Goal: Transaction & Acquisition: Purchase product/service

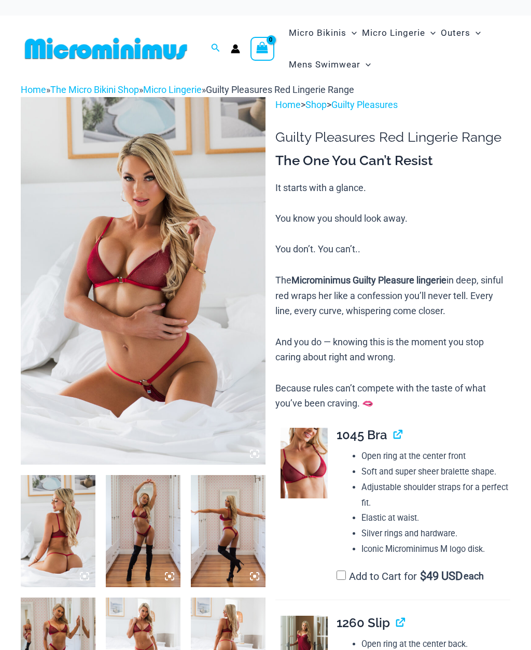
click at [240, 350] on img at bounding box center [143, 280] width 245 height 367
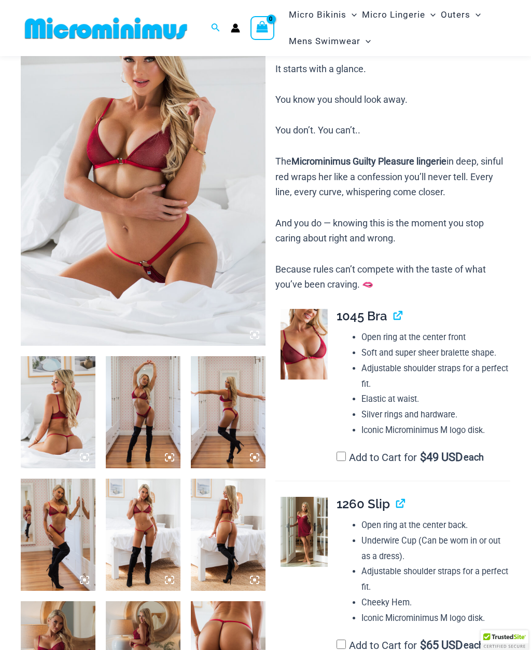
scroll to position [124, 0]
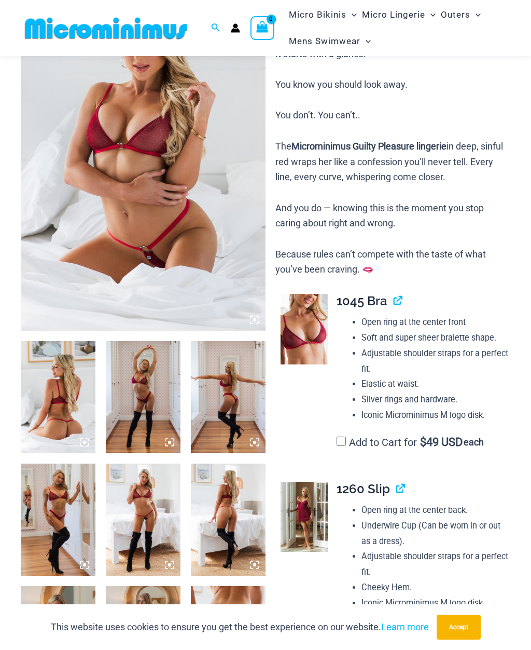
click at [175, 408] on img at bounding box center [143, 397] width 75 height 112
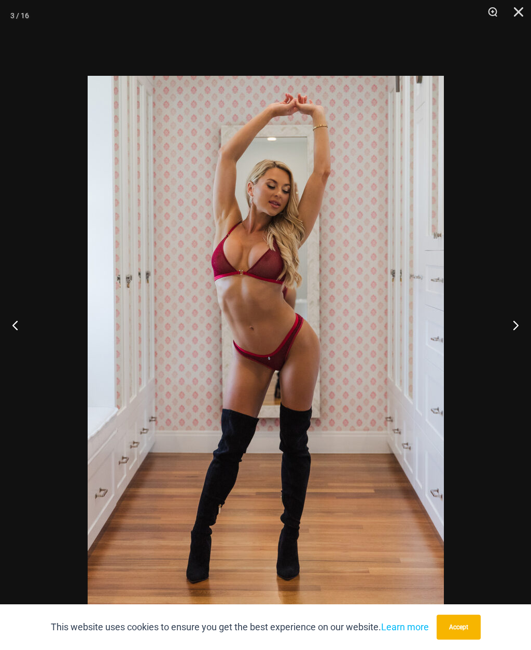
click at [519, 344] on button "Next" at bounding box center [512, 325] width 39 height 52
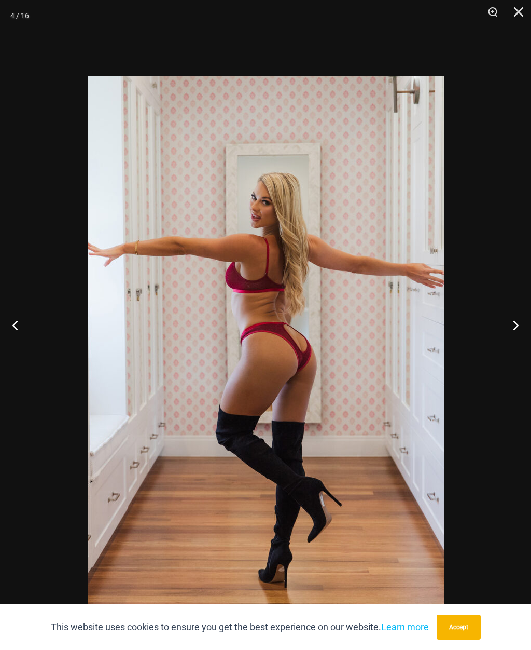
click at [517, 342] on button "Next" at bounding box center [512, 325] width 39 height 52
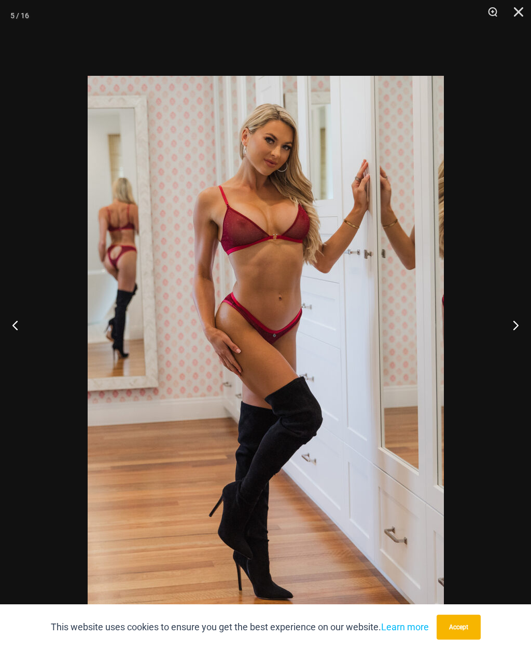
click at [517, 347] on button "Next" at bounding box center [512, 325] width 39 height 52
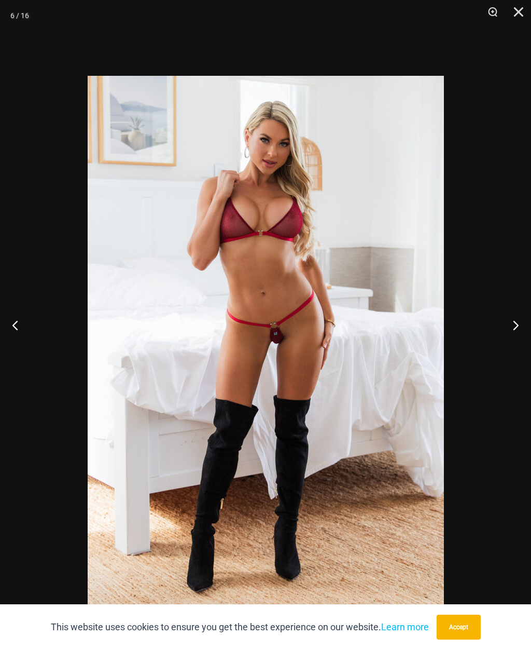
click at [518, 343] on button "Next" at bounding box center [512, 325] width 39 height 52
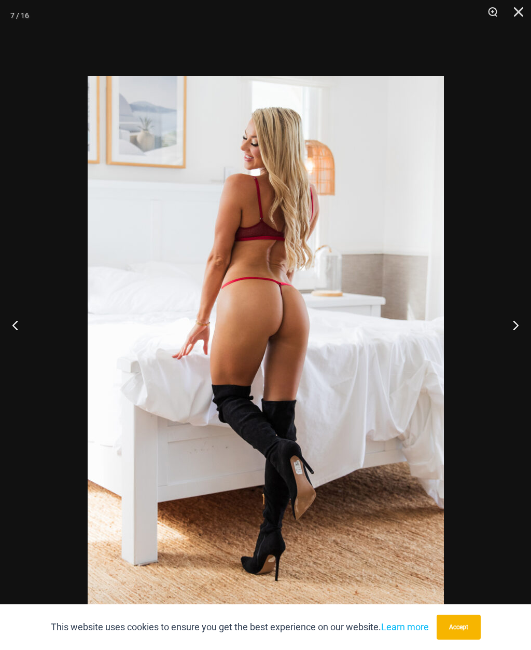
click at [513, 346] on button "Next" at bounding box center [512, 325] width 39 height 52
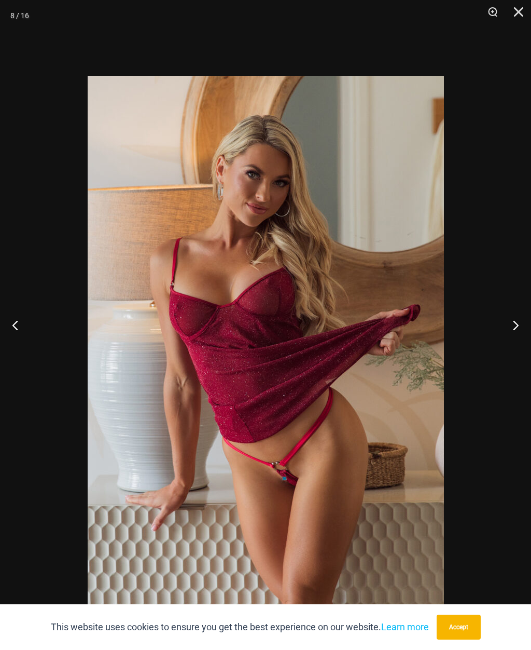
click at [516, 345] on button "Next" at bounding box center [512, 325] width 39 height 52
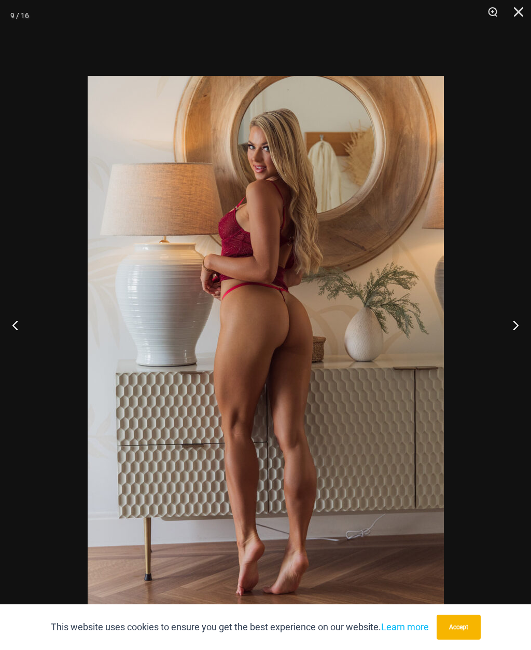
click at [520, 343] on button "Next" at bounding box center [512, 325] width 39 height 52
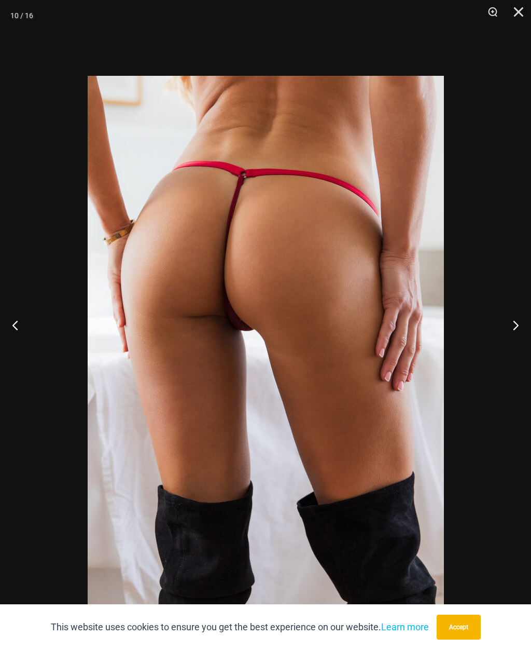
click at [521, 340] on button "Next" at bounding box center [512, 325] width 39 height 52
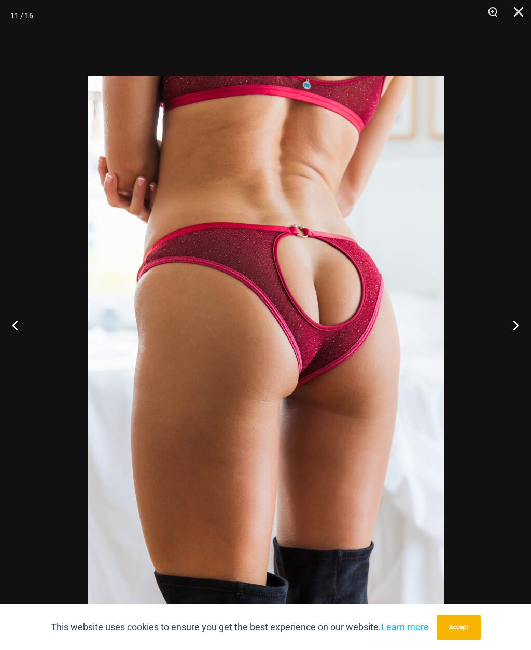
click at [518, 345] on button "Next" at bounding box center [512, 325] width 39 height 52
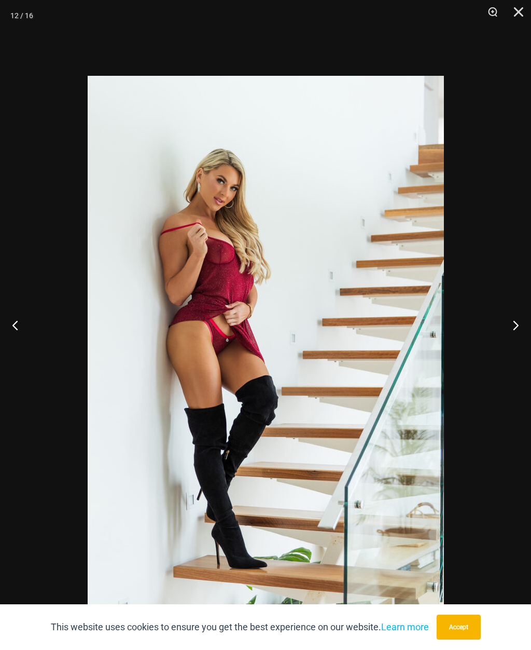
click at [514, 346] on button "Next" at bounding box center [512, 325] width 39 height 52
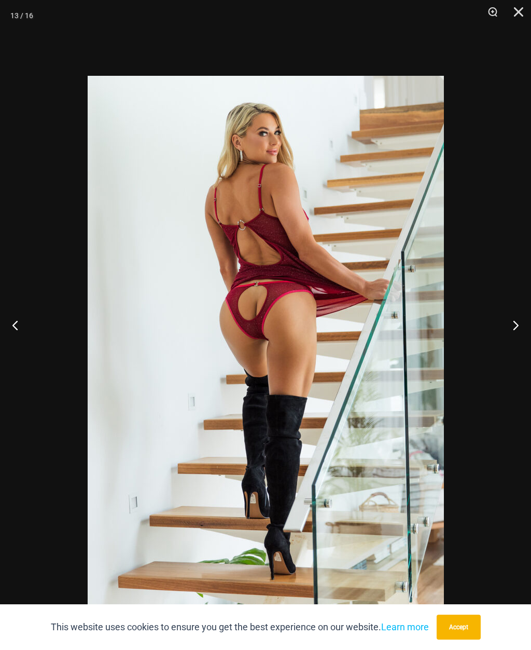
click at [517, 348] on button "Next" at bounding box center [512, 325] width 39 height 52
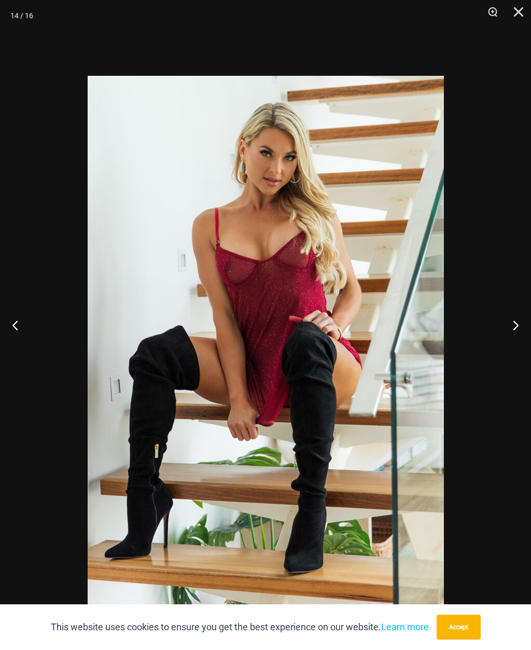
click at [516, 347] on button "Next" at bounding box center [512, 325] width 39 height 52
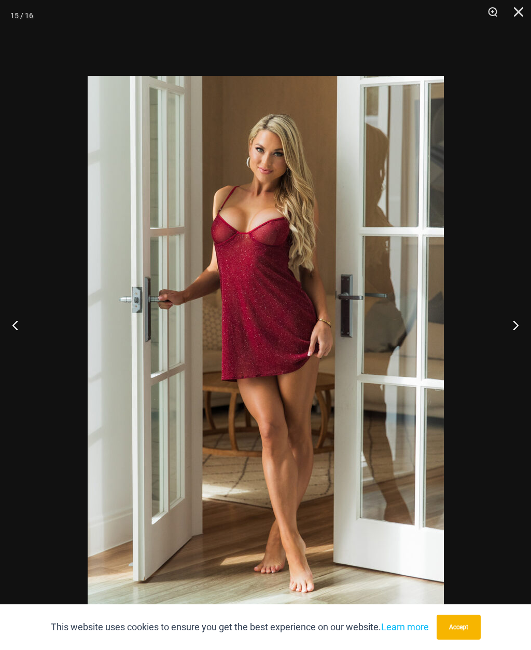
click at [516, 344] on button "Next" at bounding box center [512, 325] width 39 height 52
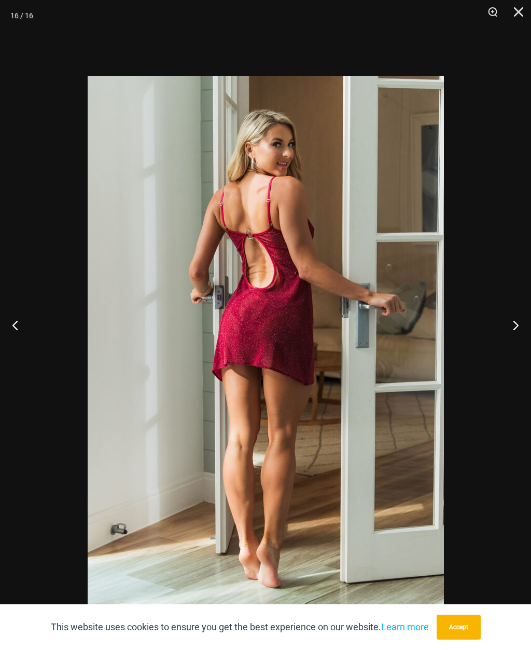
click at [520, 347] on button "Next" at bounding box center [512, 325] width 39 height 52
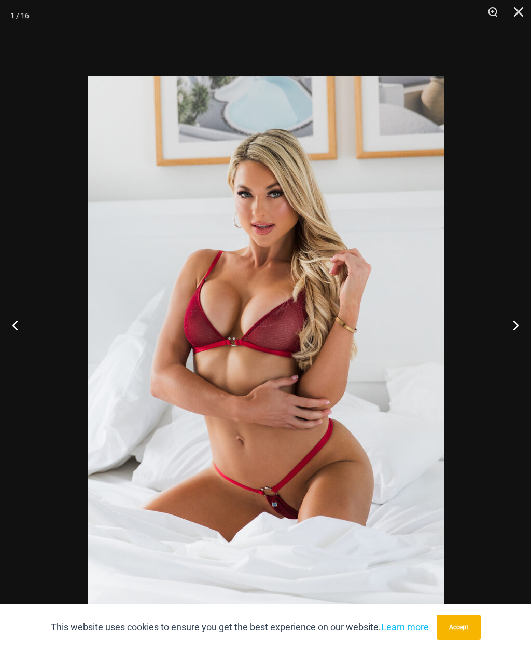
click at [518, 349] on button "Next" at bounding box center [512, 325] width 39 height 52
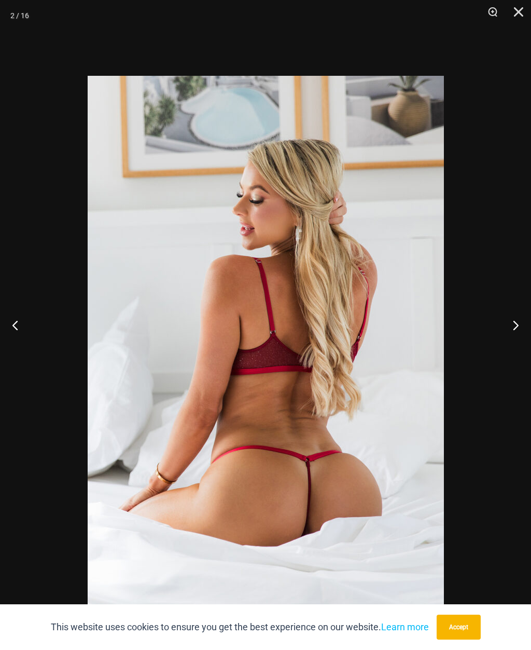
click at [521, 347] on button "Next" at bounding box center [512, 325] width 39 height 52
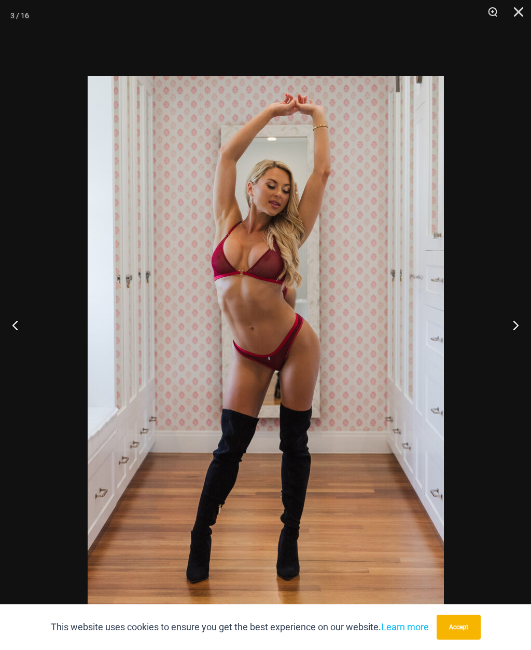
click at [519, 347] on button "Next" at bounding box center [512, 325] width 39 height 52
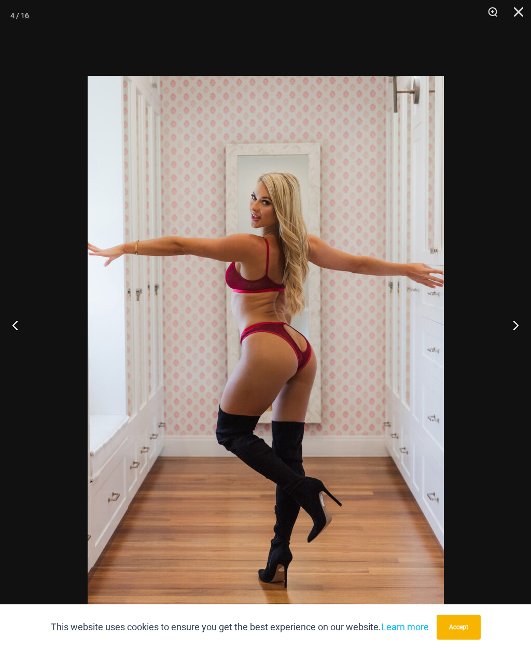
click at [520, 345] on button "Next" at bounding box center [512, 325] width 39 height 52
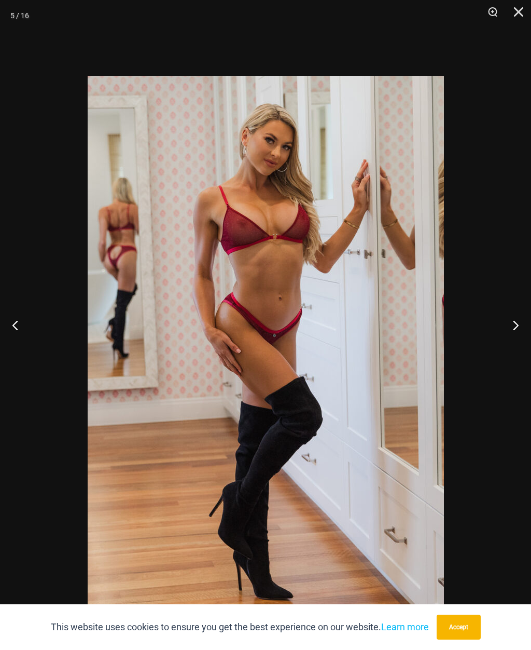
click at [518, 14] on button "Close" at bounding box center [515, 15] width 26 height 31
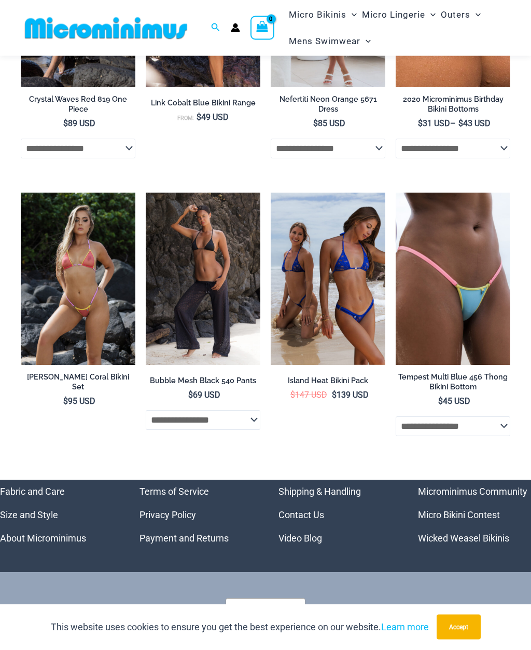
scroll to position [3052, 0]
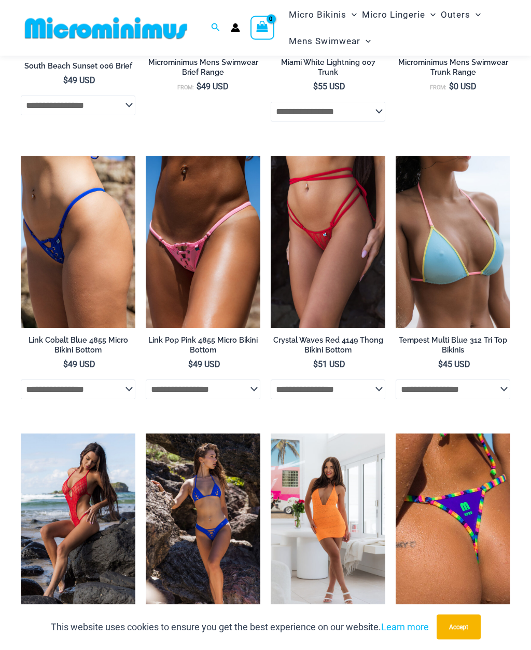
click at [21, 156] on img at bounding box center [21, 156] width 0 height 0
